Goal: Information Seeking & Learning: Learn about a topic

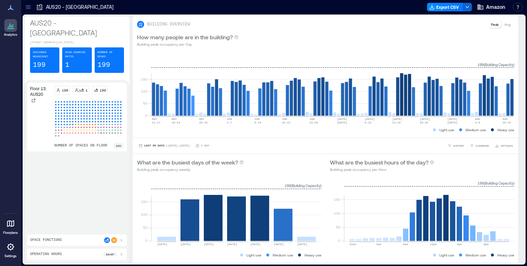
click at [25, 14] on div "AUS20 - [GEOGRAPHIC_DATA] [STREET_ADDRESS][US_STATE] Assigned Headcount 199 Des…" at bounding box center [274, 139] width 503 height 250
click at [29, 12] on div at bounding box center [28, 6] width 11 height 11
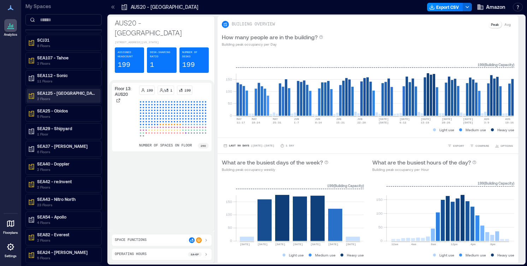
scroll to position [103, 0]
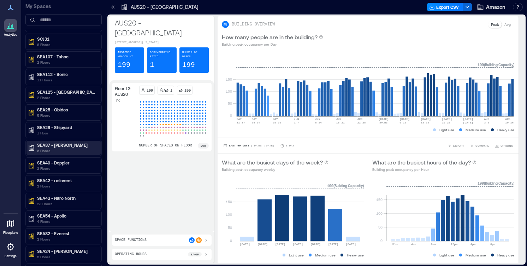
click at [73, 143] on p "SEA37 - [PERSON_NAME]" at bounding box center [66, 145] width 59 height 6
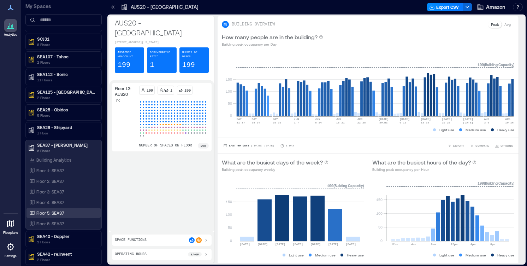
click at [73, 210] on div "Floor 5: SEA37" at bounding box center [62, 212] width 69 height 7
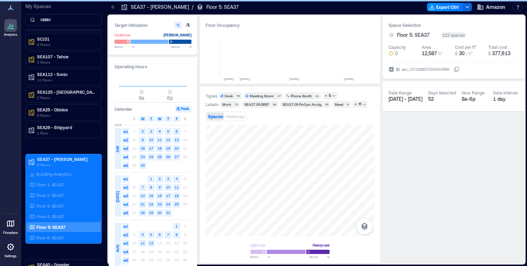
scroll to position [0, 207]
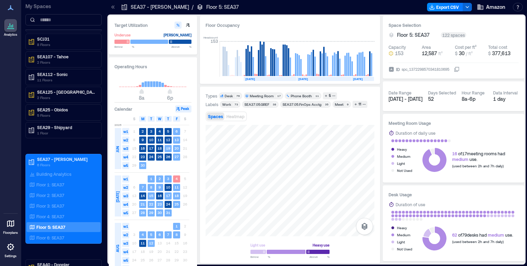
click at [303, 95] on div "Phone Booth" at bounding box center [301, 95] width 21 height 5
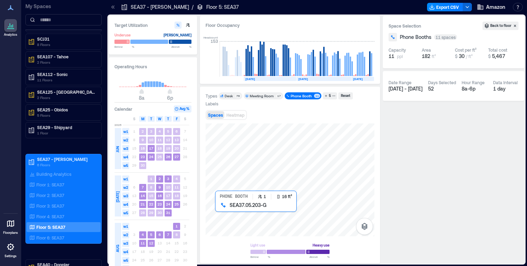
click at [216, 207] on div at bounding box center [290, 179] width 169 height 113
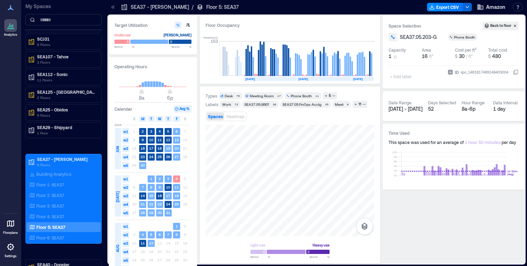
click at [517, 72] on icon at bounding box center [516, 72] width 6 height 6
